Goal: Task Accomplishment & Management: Use online tool/utility

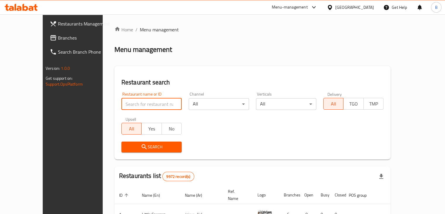
click at [135, 102] on input "search" at bounding box center [151, 104] width 60 height 12
type input "ف"
type input "TAJRAN"
click button "Search" at bounding box center [151, 146] width 60 height 11
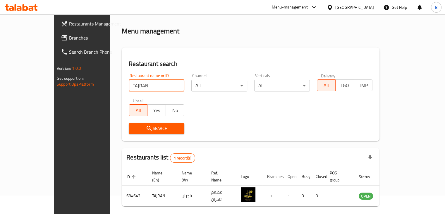
scroll to position [36, 0]
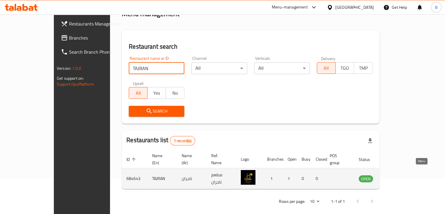
click at [395, 177] on icon "enhanced table" at bounding box center [394, 178] width 2 height 2
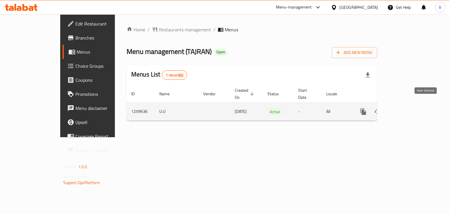
click at [409, 108] on icon "enhanced table" at bounding box center [405, 111] width 7 height 7
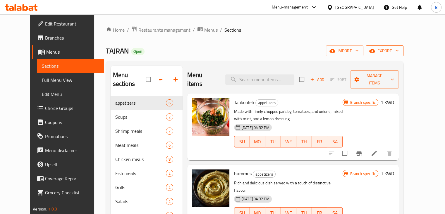
click at [399, 52] on span "export" at bounding box center [384, 50] width 28 height 7
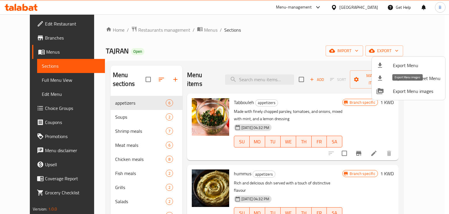
click at [429, 92] on span "Export Menu images" at bounding box center [417, 90] width 48 height 7
